Goal: Task Accomplishment & Management: Manage account settings

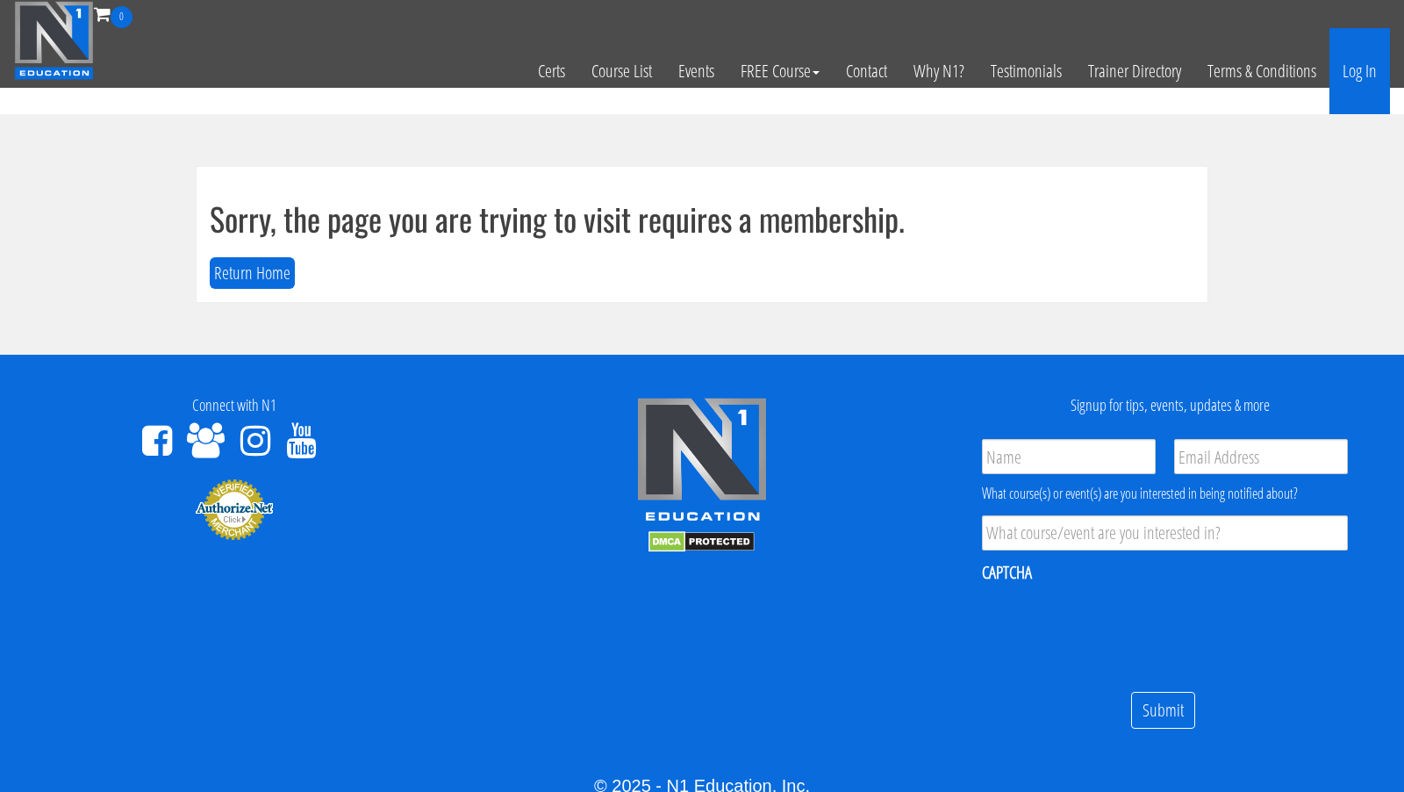
click at [1366, 68] on link "Log In" at bounding box center [1360, 71] width 61 height 86
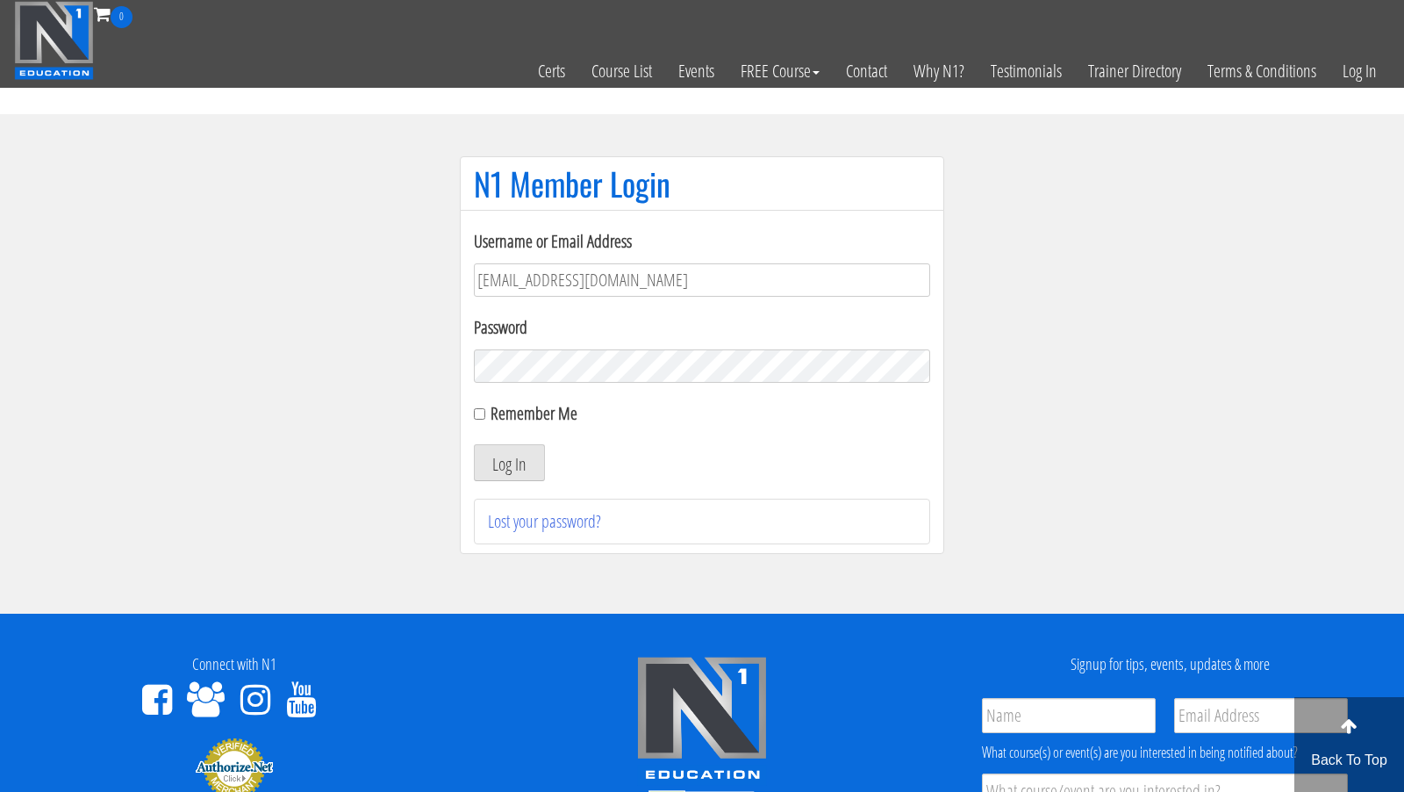
click at [699, 291] on input "[EMAIL_ADDRESS][DOMAIN_NAME]" at bounding box center [702, 279] width 456 height 33
type input "[EMAIL_ADDRESS][DOMAIN_NAME]"
click at [510, 474] on button "Log In" at bounding box center [509, 462] width 71 height 37
